Goal: Task Accomplishment & Management: Use online tool/utility

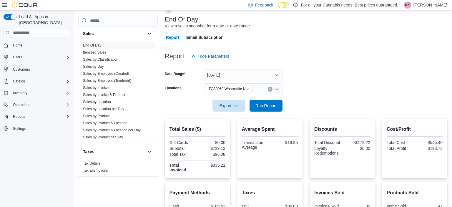
scroll to position [26, 0]
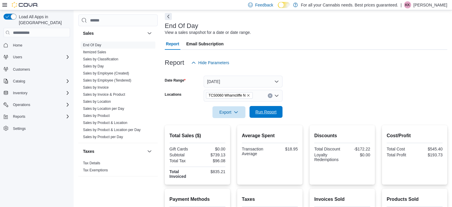
click at [253, 107] on span "Run Report" at bounding box center [266, 112] width 26 height 12
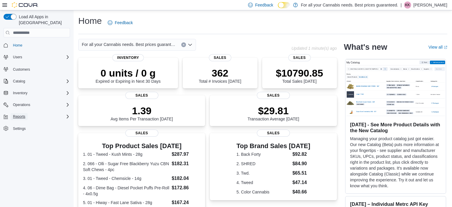
click at [21, 114] on span "Reports" at bounding box center [19, 116] width 12 height 5
click at [19, 139] on span "Reports" at bounding box center [17, 141] width 12 height 5
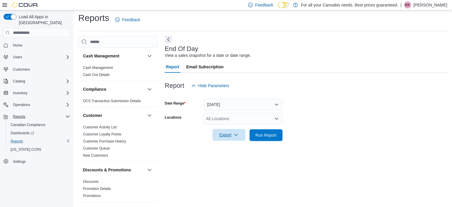
scroll to position [4, 0]
click at [225, 119] on div "All Locations" at bounding box center [242, 118] width 79 height 12
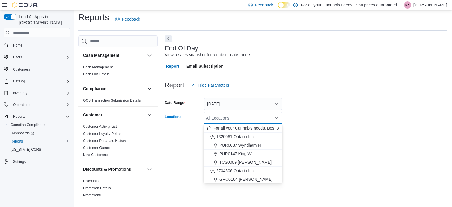
scroll to position [78, 0]
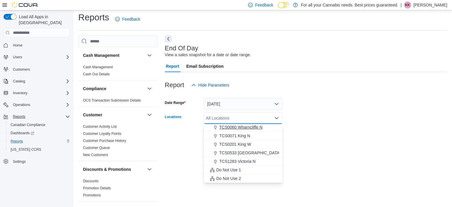
click at [247, 127] on span "TCS0060 Wharncliffe N" at bounding box center [240, 127] width 43 height 6
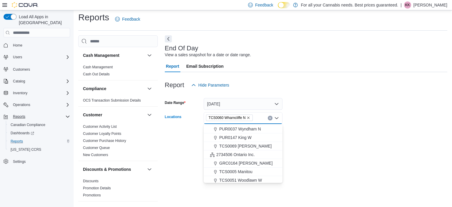
scroll to position [16, 0]
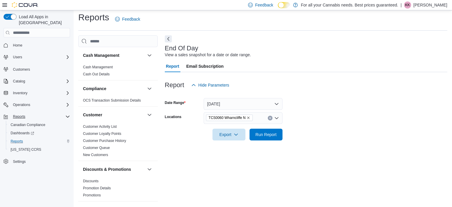
click at [310, 139] on form "Date Range [DATE] Locations TCS0060 Wharncliffe N Export Run Report" at bounding box center [306, 115] width 282 height 49
click at [264, 132] on span "Run Report" at bounding box center [265, 134] width 21 height 6
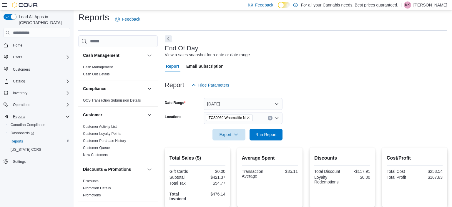
click at [305, 132] on form "Date Range [DATE] Locations TCS0060 Wharncliffe N Export Run Report" at bounding box center [306, 115] width 282 height 49
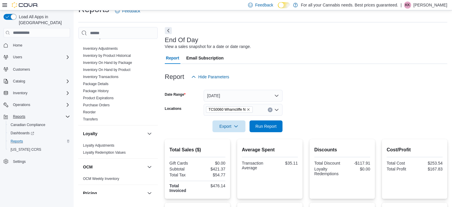
scroll to position [214, 0]
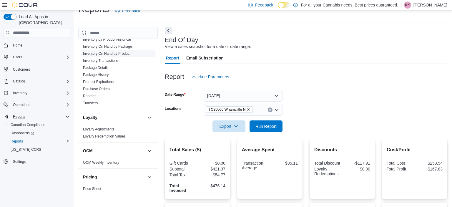
click at [119, 53] on link "Inventory On Hand by Product" at bounding box center [106, 53] width 47 height 4
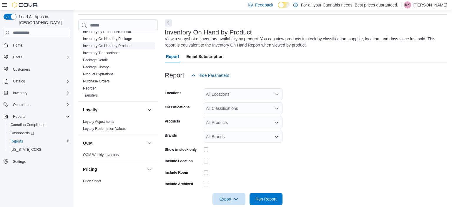
scroll to position [20, 0]
click at [223, 95] on div "All Locations" at bounding box center [242, 94] width 79 height 12
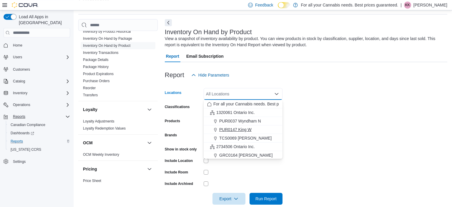
scroll to position [78, 0]
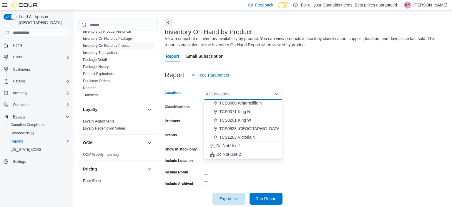
click at [245, 102] on span "TCS0060 Wharncliffe N" at bounding box center [240, 103] width 43 height 6
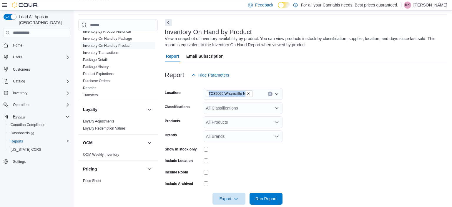
drag, startPoint x: 298, startPoint y: 99, endPoint x: 249, endPoint y: 99, distance: 48.8
click at [249, 99] on form "Locations TCS0060 Wharncliffe N Classifications All Classifications Products Al…" at bounding box center [306, 143] width 282 height 124
drag, startPoint x: 249, startPoint y: 99, endPoint x: 254, endPoint y: 107, distance: 9.3
click at [254, 107] on form "Locations TCS0060 Wharncliffe N Classifications All Classifications Products Al…" at bounding box center [306, 143] width 282 height 124
click at [254, 107] on div "All Classifications" at bounding box center [242, 108] width 79 height 12
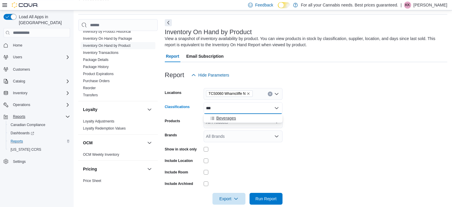
type input "***"
click at [256, 120] on div "Beverages" at bounding box center [243, 118] width 72 height 6
click at [316, 130] on form "Locations TCS0060 Wharncliffe N Classifications Beverages Products All Products…" at bounding box center [306, 143] width 282 height 124
click at [205, 148] on div at bounding box center [242, 148] width 79 height 9
click at [206, 157] on div at bounding box center [242, 160] width 79 height 9
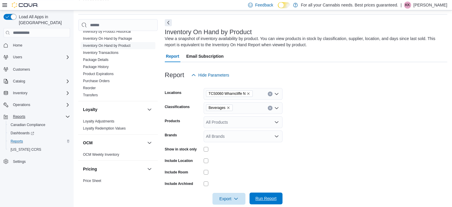
click at [261, 197] on span "Run Report" at bounding box center [265, 198] width 21 height 6
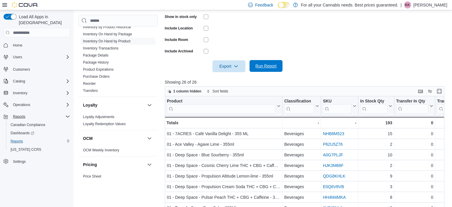
scroll to position [155, 0]
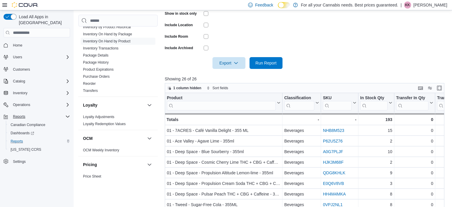
click at [229, 55] on div at bounding box center [306, 54] width 282 height 5
click at [229, 63] on span "Export" at bounding box center [229, 63] width 26 height 12
click at [223, 76] on span "Export to Excel" at bounding box center [229, 74] width 26 height 5
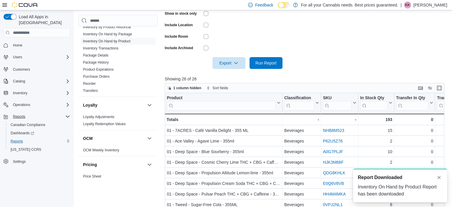
scroll to position [0, 0]
